Goal: Information Seeking & Learning: Check status

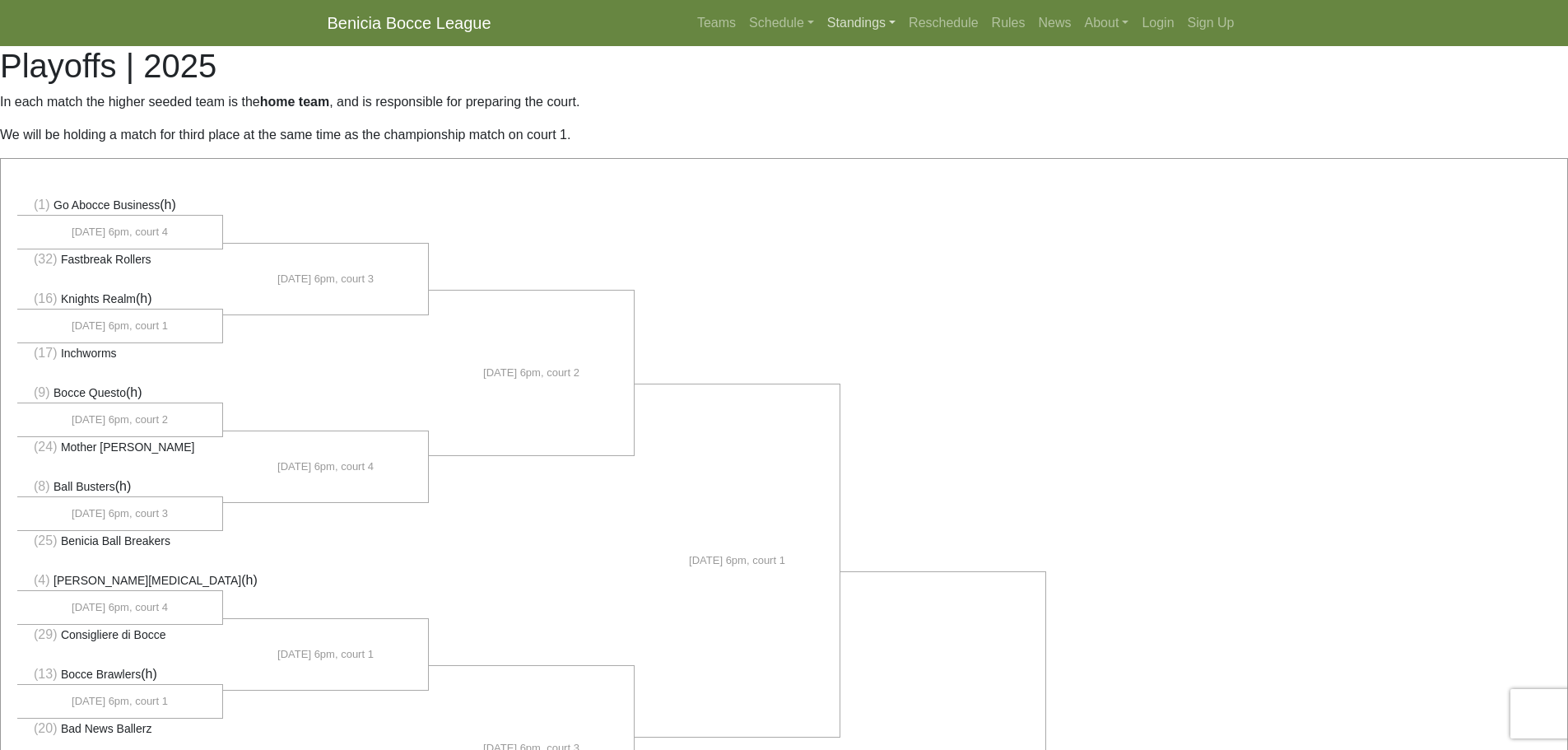
click at [887, 19] on link "Standings" at bounding box center [861, 23] width 81 height 33
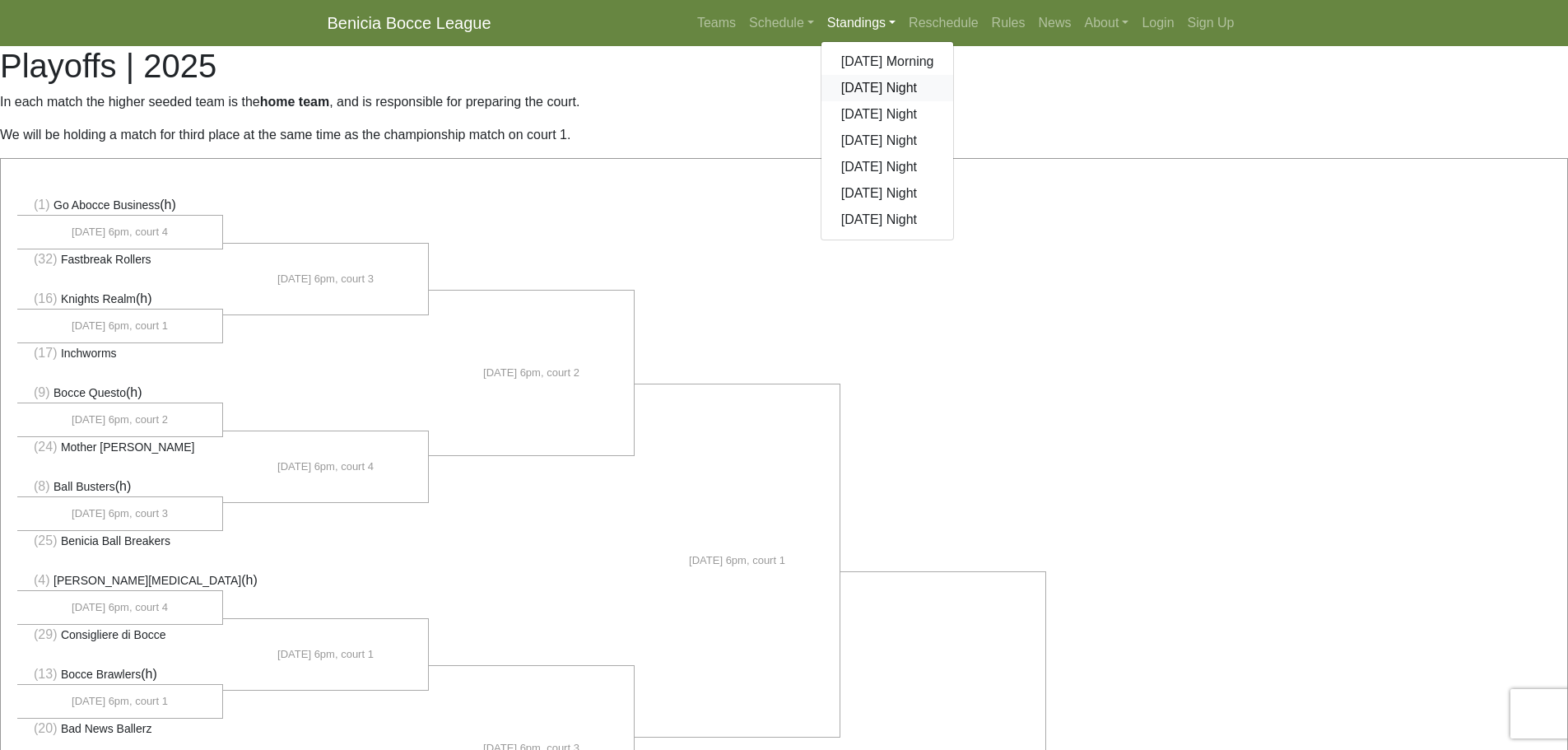
click at [889, 84] on link "[DATE] Night" at bounding box center [887, 88] width 132 height 26
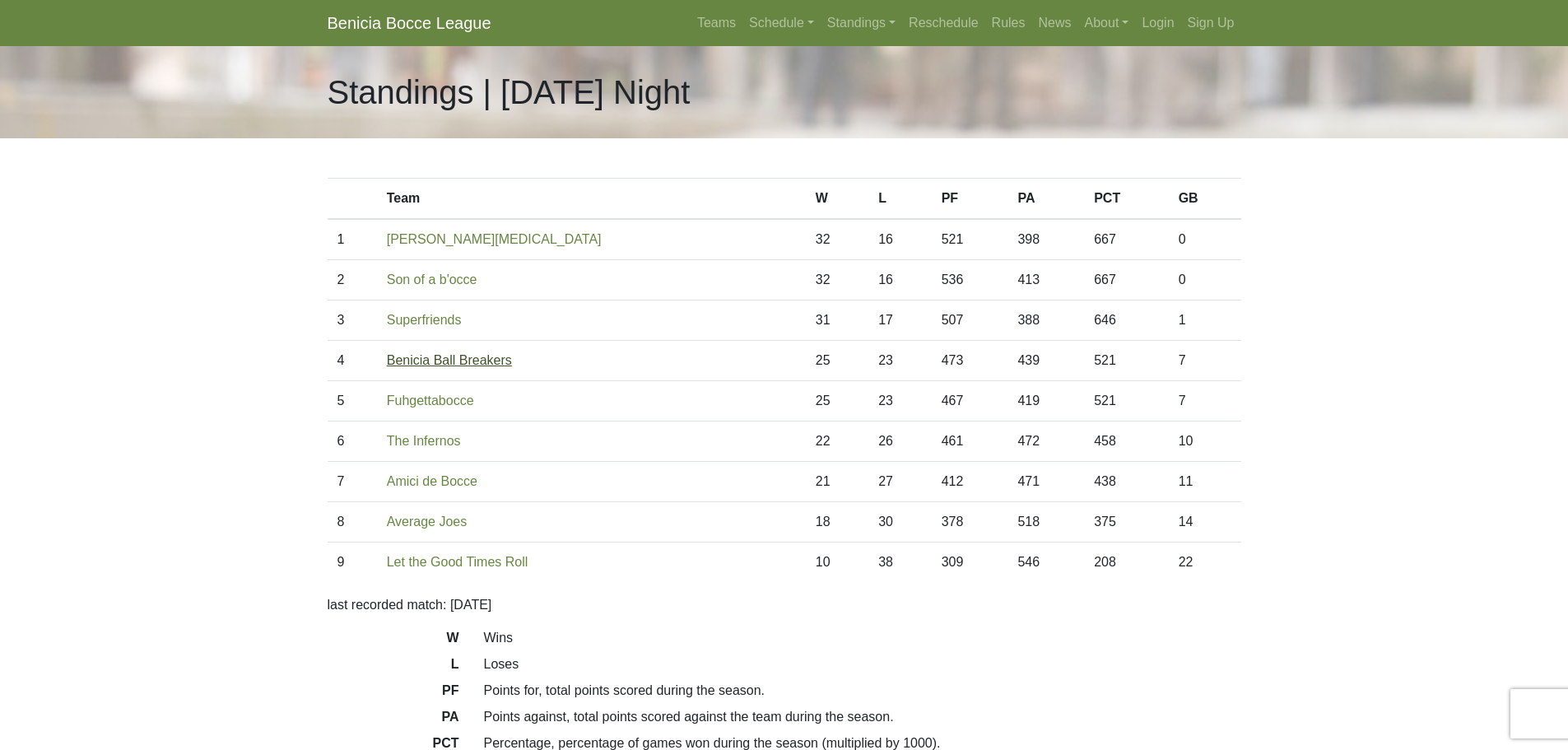
click at [432, 360] on link "Benicia Ball Breakers" at bounding box center [450, 360] width 125 height 14
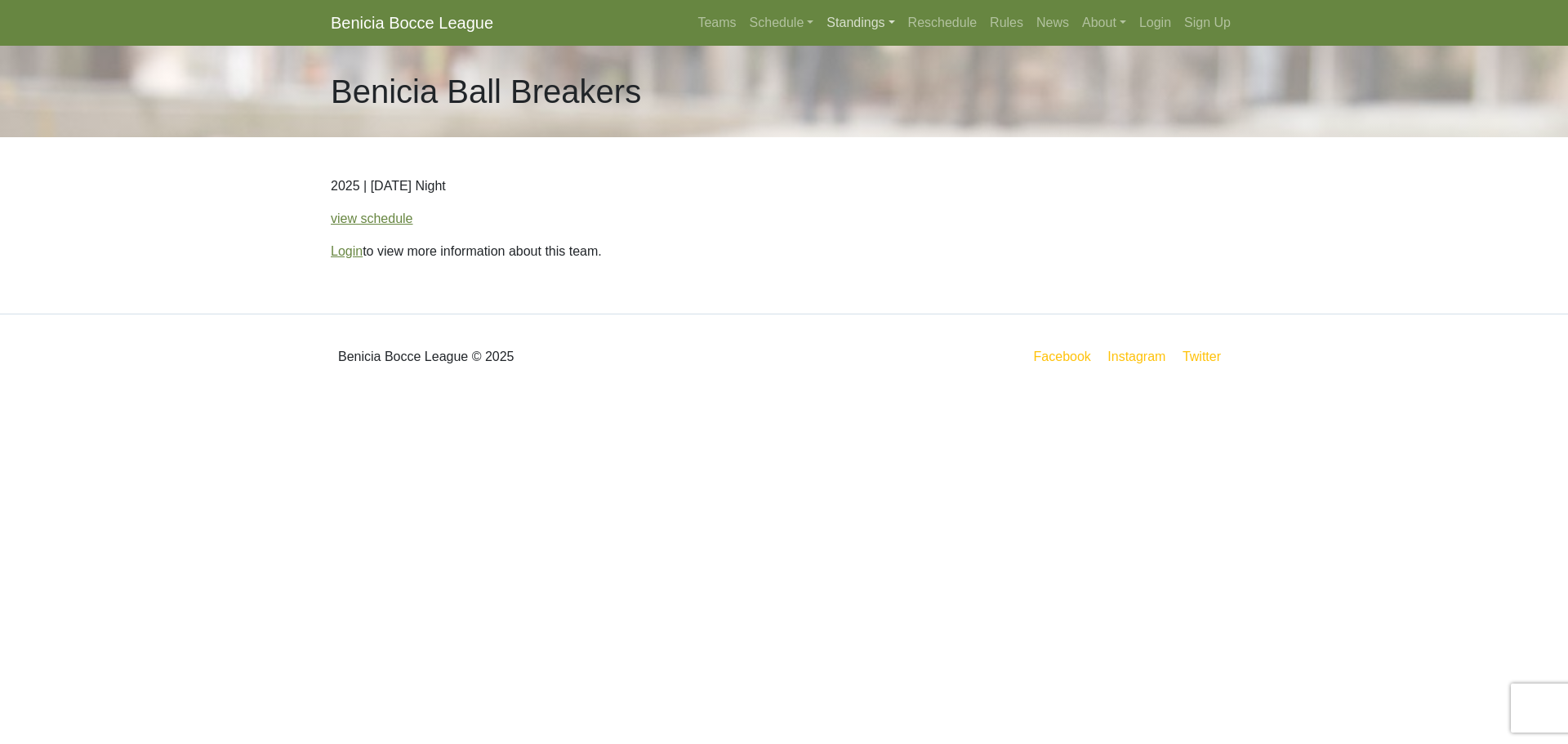
click at [891, 22] on link "Standings" at bounding box center [859, 22] width 80 height 32
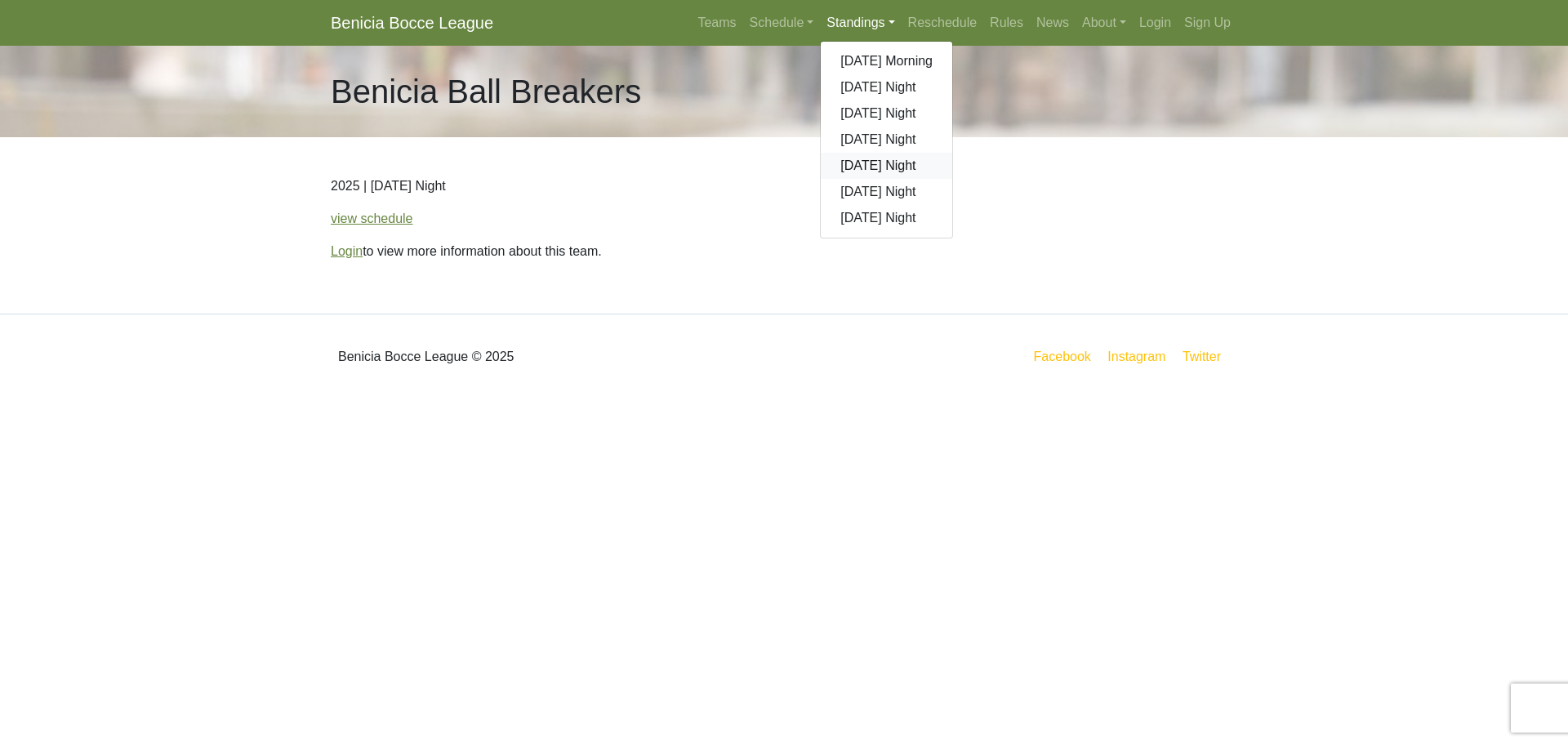
click at [869, 168] on link "[DATE] Night" at bounding box center [886, 165] width 131 height 26
